Goal: Entertainment & Leisure: Consume media (video, audio)

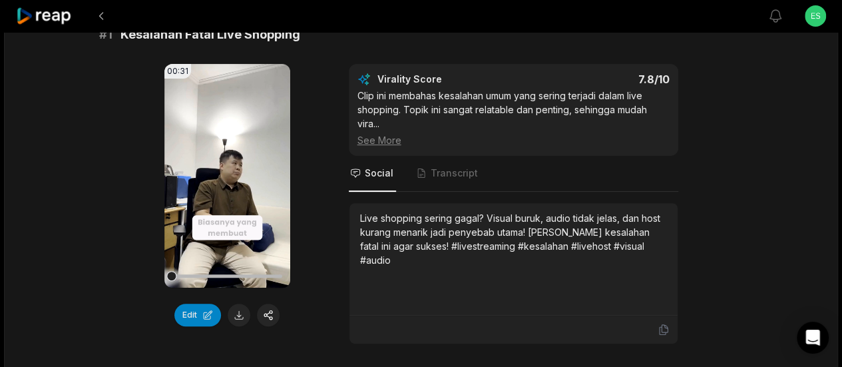
scroll to position [200, 0]
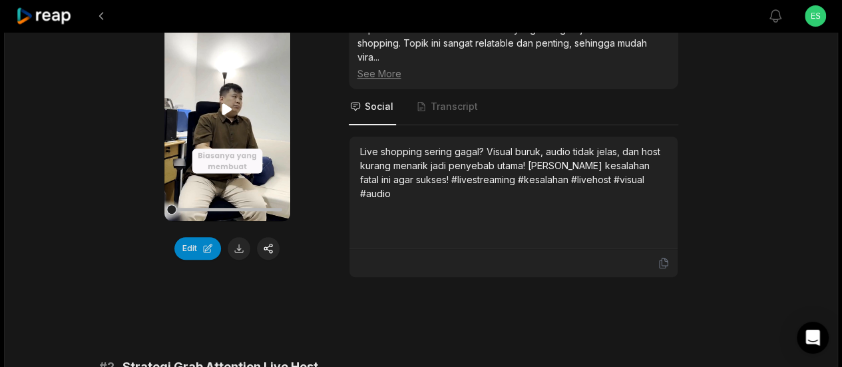
click at [221, 106] on icon at bounding box center [227, 109] width 16 height 16
click at [228, 105] on icon at bounding box center [227, 109] width 16 height 16
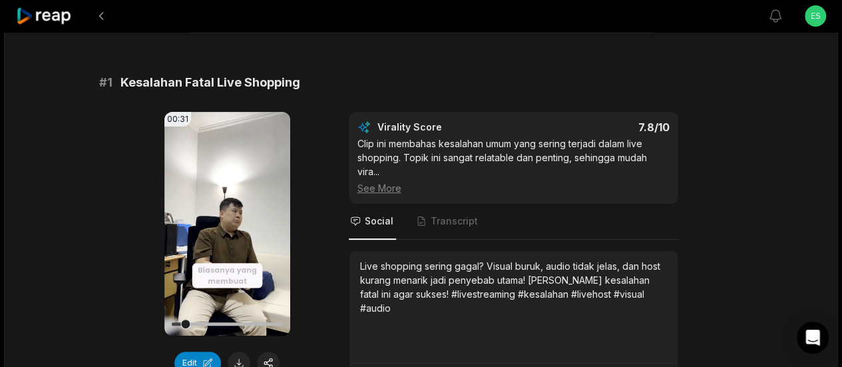
scroll to position [133, 0]
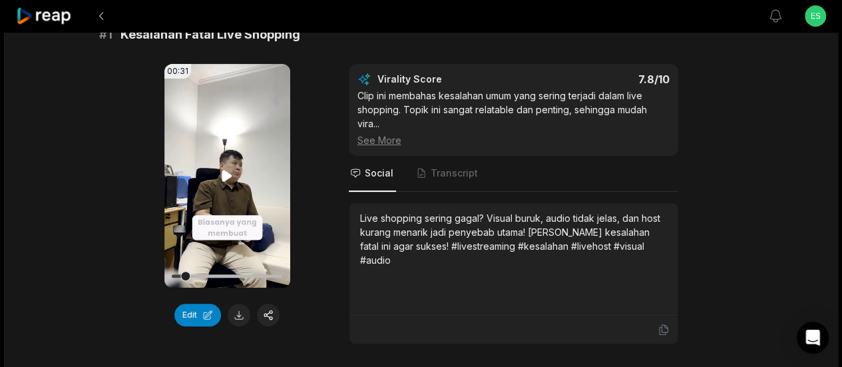
click at [227, 174] on icon at bounding box center [227, 175] width 10 height 11
drag, startPoint x: 186, startPoint y: 272, endPoint x: 146, endPoint y: 272, distance: 39.9
click at [146, 272] on div "00:31 Your browser does not support mp4 format. Edit Virality Score 7.8 /10 Cli…" at bounding box center [421, 204] width 644 height 280
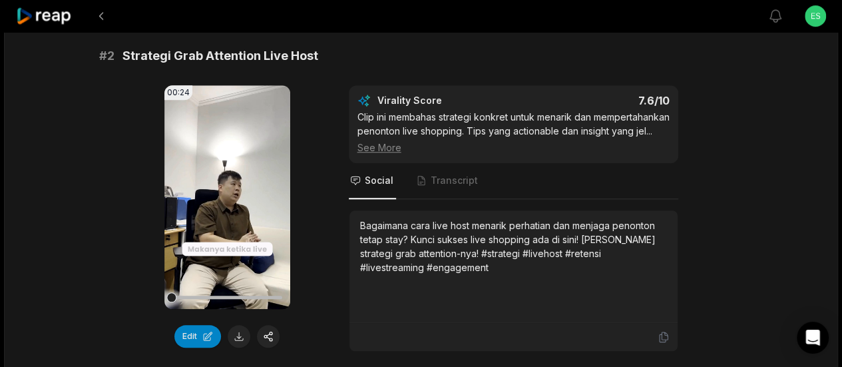
scroll to position [533, 0]
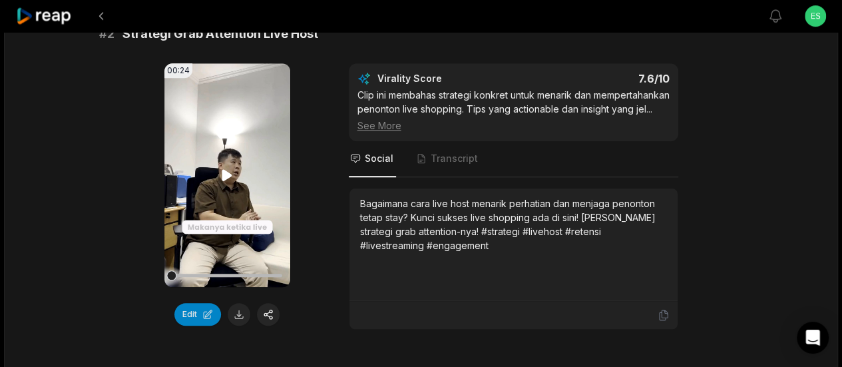
click at [229, 173] on icon at bounding box center [227, 174] width 10 height 11
click at [229, 173] on icon at bounding box center [227, 174] width 5 height 9
click at [229, 173] on icon at bounding box center [227, 174] width 10 height 11
click at [236, 170] on video "Your browser does not support mp4 format." at bounding box center [227, 175] width 126 height 224
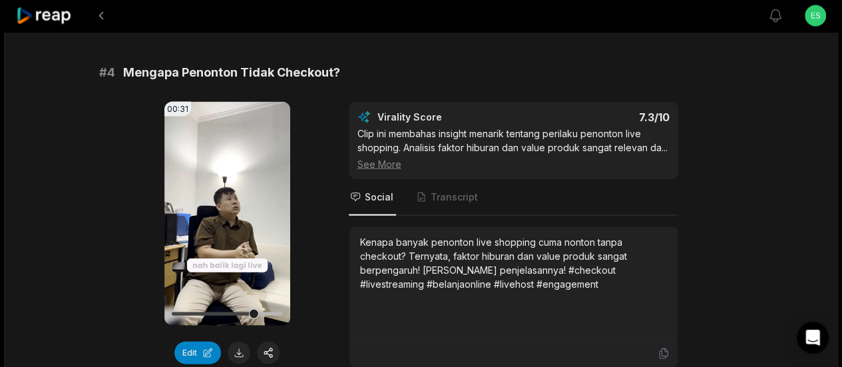
scroll to position [1265, 0]
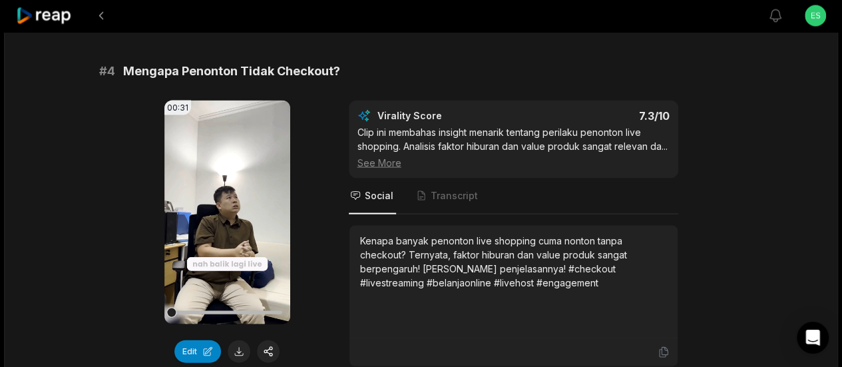
drag, startPoint x: 256, startPoint y: 320, endPoint x: 152, endPoint y: 323, distance: 104.6
click at [152, 323] on div "00:31 Your browser does not support mp4 format. Edit Virality Score 7.3 /10 Cli…" at bounding box center [421, 234] width 644 height 266
click at [225, 218] on icon at bounding box center [227, 211] width 10 height 11
click at [226, 215] on icon at bounding box center [227, 212] width 16 height 16
